Goal: Find specific page/section: Find specific page/section

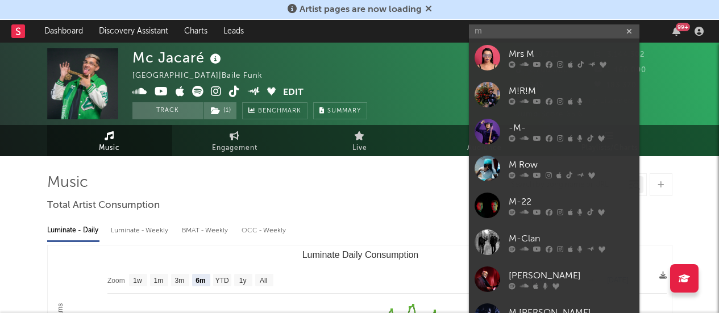
select select "6m"
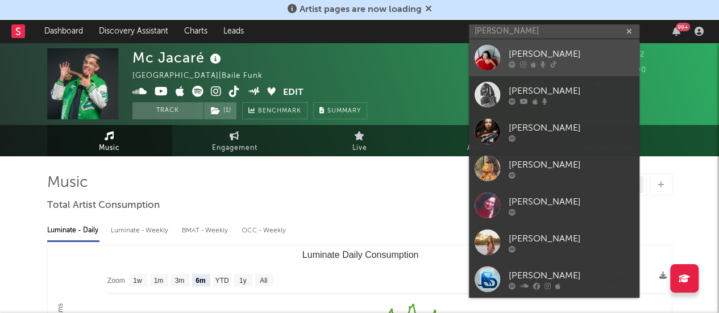
type input "[PERSON_NAME]"
click at [557, 55] on div "[PERSON_NAME]" at bounding box center [571, 54] width 125 height 14
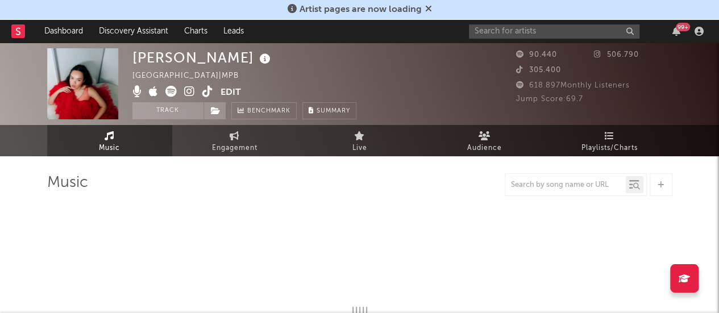
select select "6m"
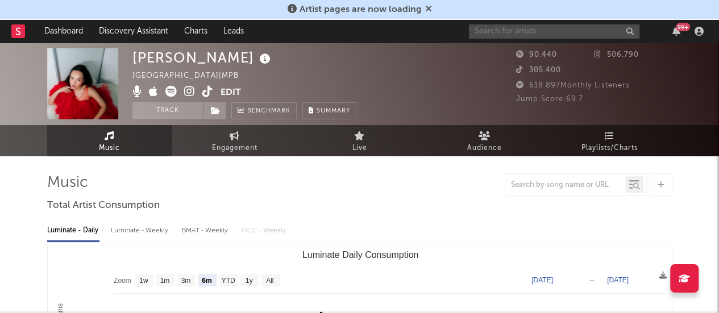
click at [494, 37] on input "text" at bounding box center [554, 31] width 171 height 14
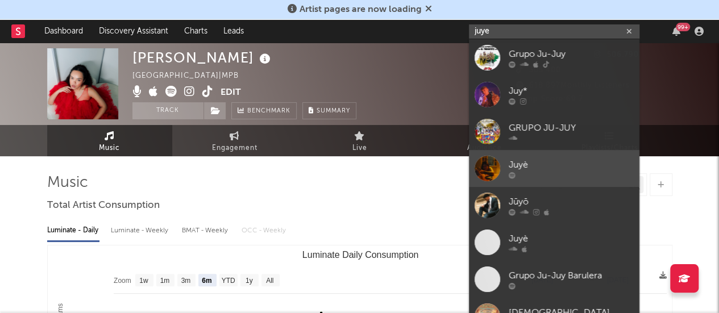
type input "juye"
click at [547, 163] on div "Juyè" at bounding box center [571, 165] width 125 height 14
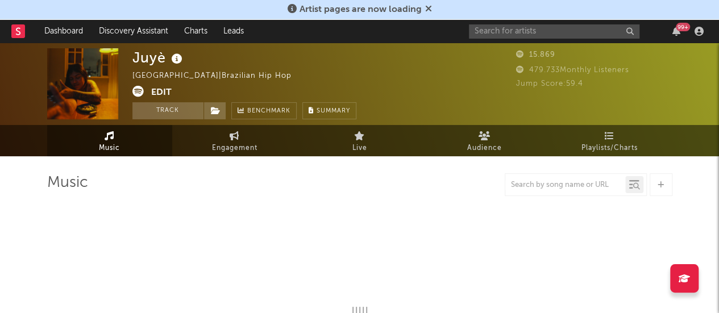
select select "6m"
